Goal: Information Seeking & Learning: Learn about a topic

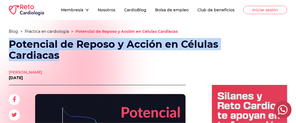
drag, startPoint x: 65, startPoint y: 58, endPoint x: 4, endPoint y: 46, distance: 61.7
copy h1 "Potencial de Reposo y Acción en Células Cardiacas"
drag, startPoint x: 54, startPoint y: 77, endPoint x: 7, endPoint y: 73, distance: 47.5
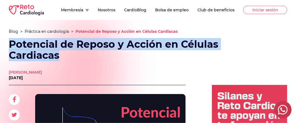
copy div "[PERSON_NAME] [DATE]"
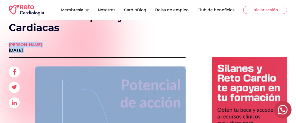
scroll to position [27, 0]
drag, startPoint x: 170, startPoint y: 63, endPoint x: 38, endPoint y: 64, distance: 132.1
copy div "Lo. Ipsum Dolorsi Amet 8 co Adipisc el 6597 Se. Doeiu Tempori Utla Et do magna …"
